Goal: Task Accomplishment & Management: Manage account settings

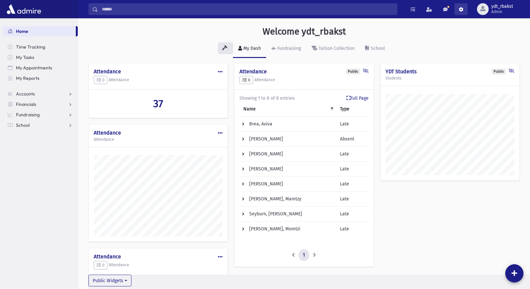
scroll to position [319, 452]
click at [486, 10] on div "button" at bounding box center [483, 9] width 12 height 12
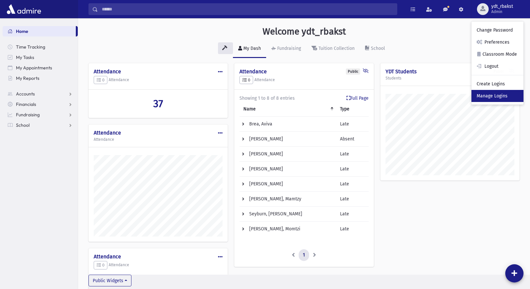
click at [493, 94] on link "Manage Logins" at bounding box center [498, 96] width 52 height 12
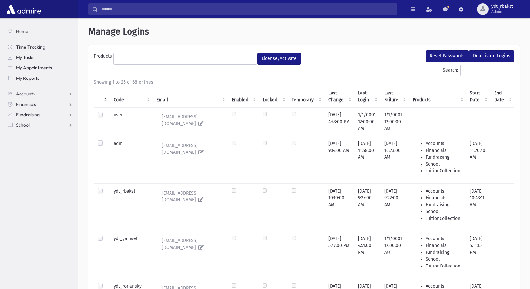
select select
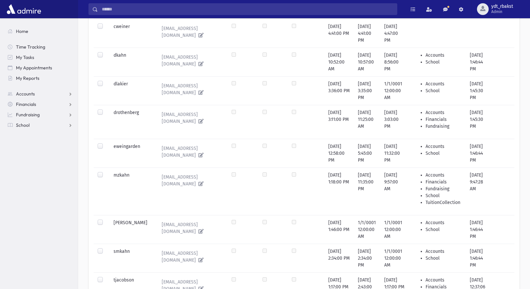
scroll to position [521, 0]
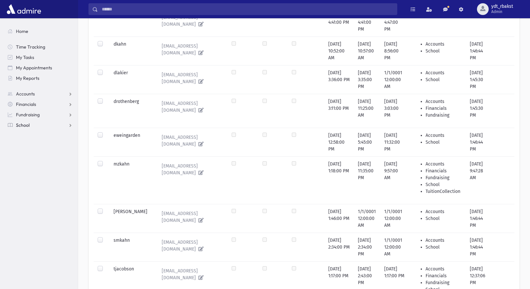
click at [23, 126] on span "School" at bounding box center [23, 125] width 14 height 6
drag, startPoint x: 33, startPoint y: 145, endPoint x: 33, endPoint y: 149, distance: 4.0
click at [33, 145] on span "Attendance" at bounding box center [32, 146] width 24 height 6
click at [31, 157] on span "Entry" at bounding box center [30, 156] width 11 height 6
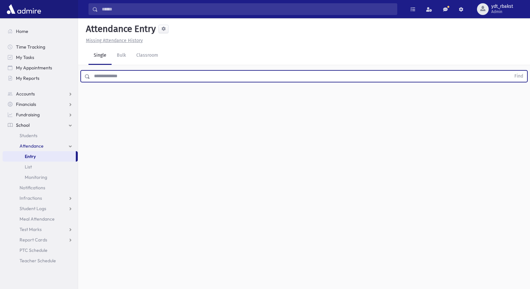
click at [162, 75] on input "text" at bounding box center [300, 76] width 421 height 12
type input "******"
click at [511, 71] on button "Find" at bounding box center [519, 76] width 17 height 11
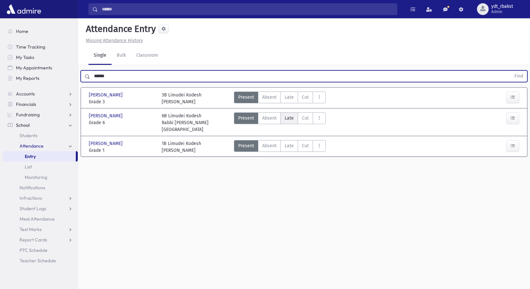
click at [286, 118] on span "Late" at bounding box center [289, 118] width 9 height 7
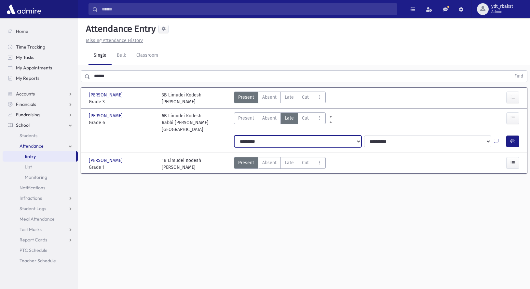
click at [345, 135] on select "**********" at bounding box center [297, 141] width 127 height 12
select select "*******"
click at [234, 135] on select "**********" at bounding box center [297, 141] width 127 height 12
click at [510, 135] on button "button" at bounding box center [512, 141] width 13 height 12
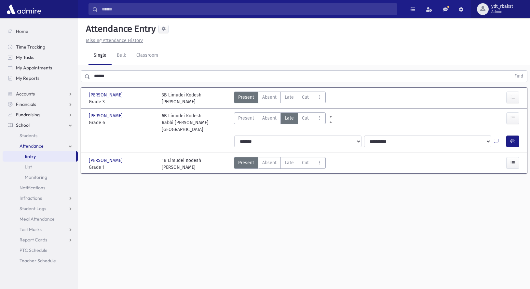
click at [507, 7] on span "ydt_rbakst" at bounding box center [502, 6] width 22 height 5
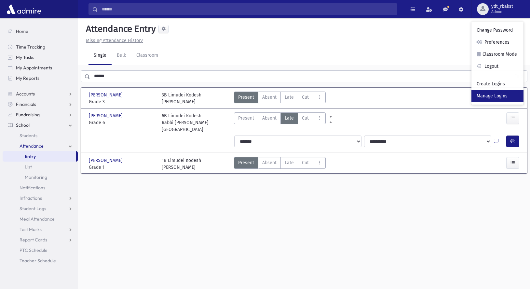
click at [489, 95] on link "Manage Logins" at bounding box center [498, 96] width 52 height 12
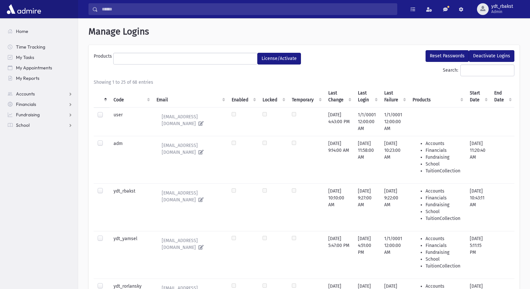
select select
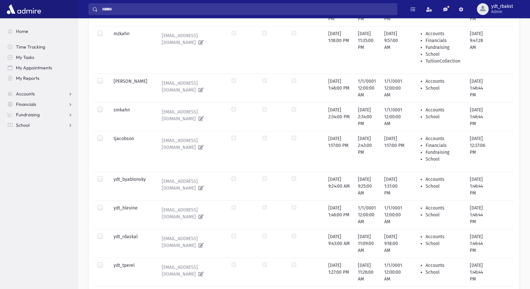
scroll to position [716, 0]
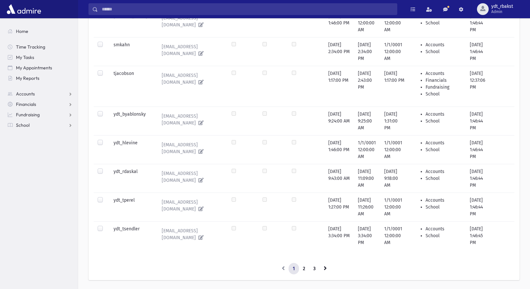
click at [105, 111] on label at bounding box center [105, 111] width 0 height 0
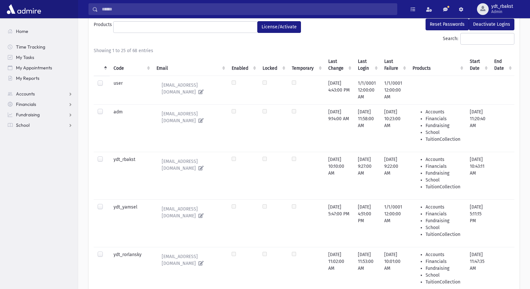
scroll to position [0, 0]
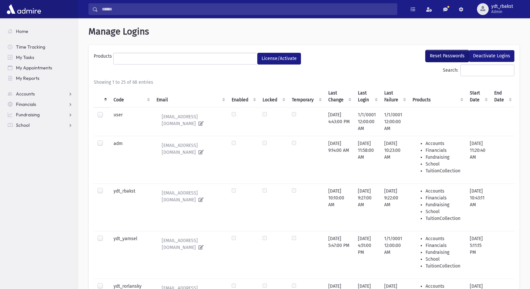
click at [451, 57] on button "Reset Passwords" at bounding box center [447, 56] width 43 height 12
select select
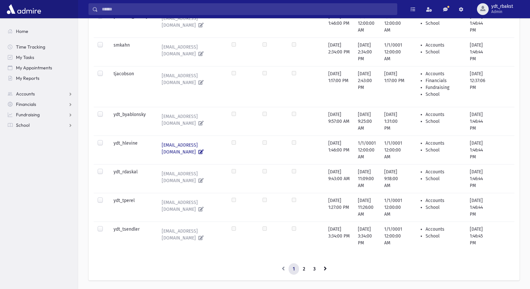
scroll to position [716, 0]
click at [105, 111] on label at bounding box center [105, 111] width 0 height 0
